Goal: Submit feedback/report problem: Submit feedback/report problem

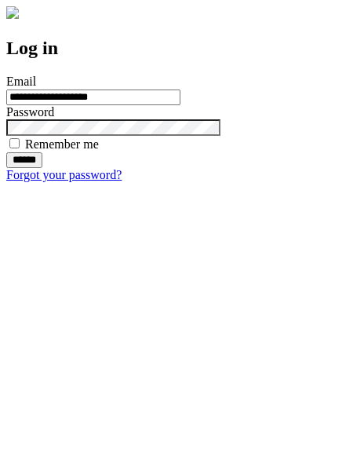
type input "**********"
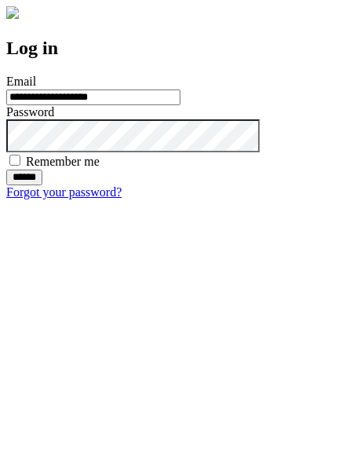
click at [42, 185] on input "******" at bounding box center [24, 178] width 36 height 16
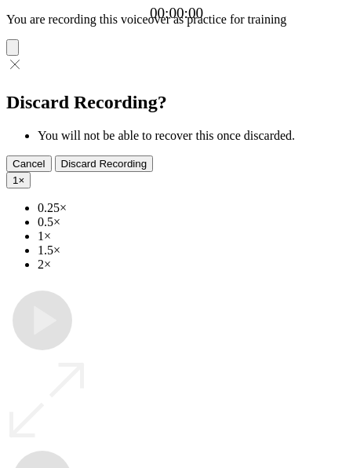
type input "**********"
